Goal: Navigation & Orientation: Find specific page/section

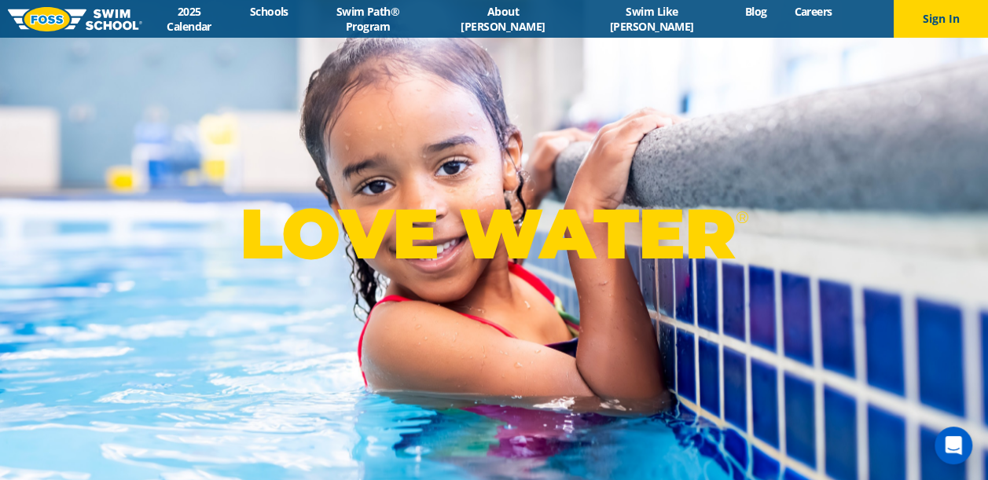
click at [825, 127] on div "LOVE WATER ®" at bounding box center [494, 240] width 988 height 480
click at [266, 27] on div "Menu 2025 Calendar Schools Swim Path® Program About FOSS Swim Like Regan Blog C…" at bounding box center [494, 19] width 988 height 38
click at [251, 27] on div "Menu 2025 Calendar Schools Swim Path® Program About FOSS Swim Like Regan Blog C…" at bounding box center [494, 19] width 988 height 38
click at [248, 27] on div "Menu 2025 Calendar Schools Swim Path® Program About FOSS Swim Like Regan Blog C…" at bounding box center [494, 19] width 988 height 38
click at [236, 22] on link "2025 Calendar" at bounding box center [189, 19] width 94 height 30
